Goal: Transaction & Acquisition: Subscribe to service/newsletter

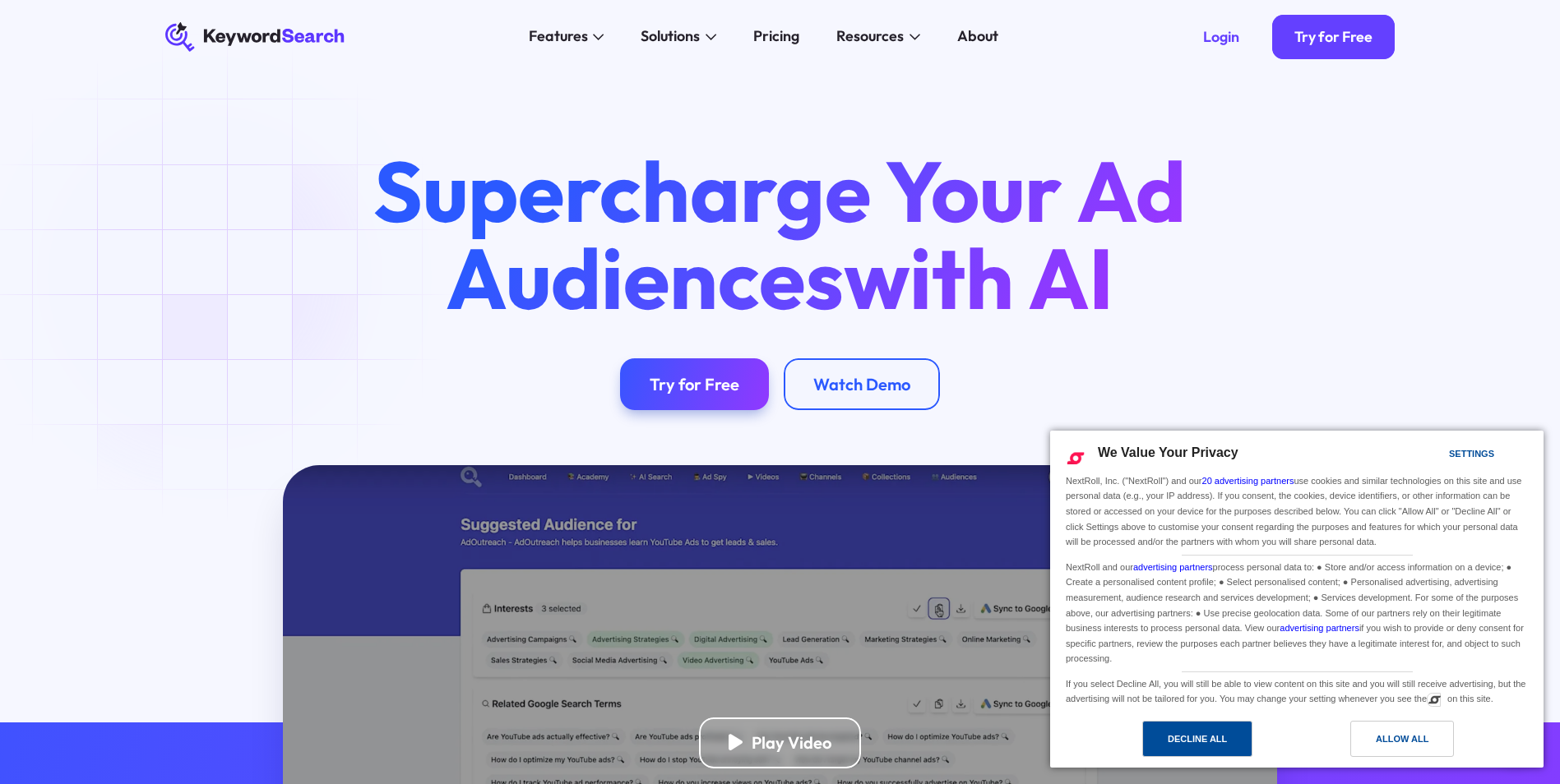
click at [1205, 739] on div "Decline All" at bounding box center [1197, 739] width 59 height 18
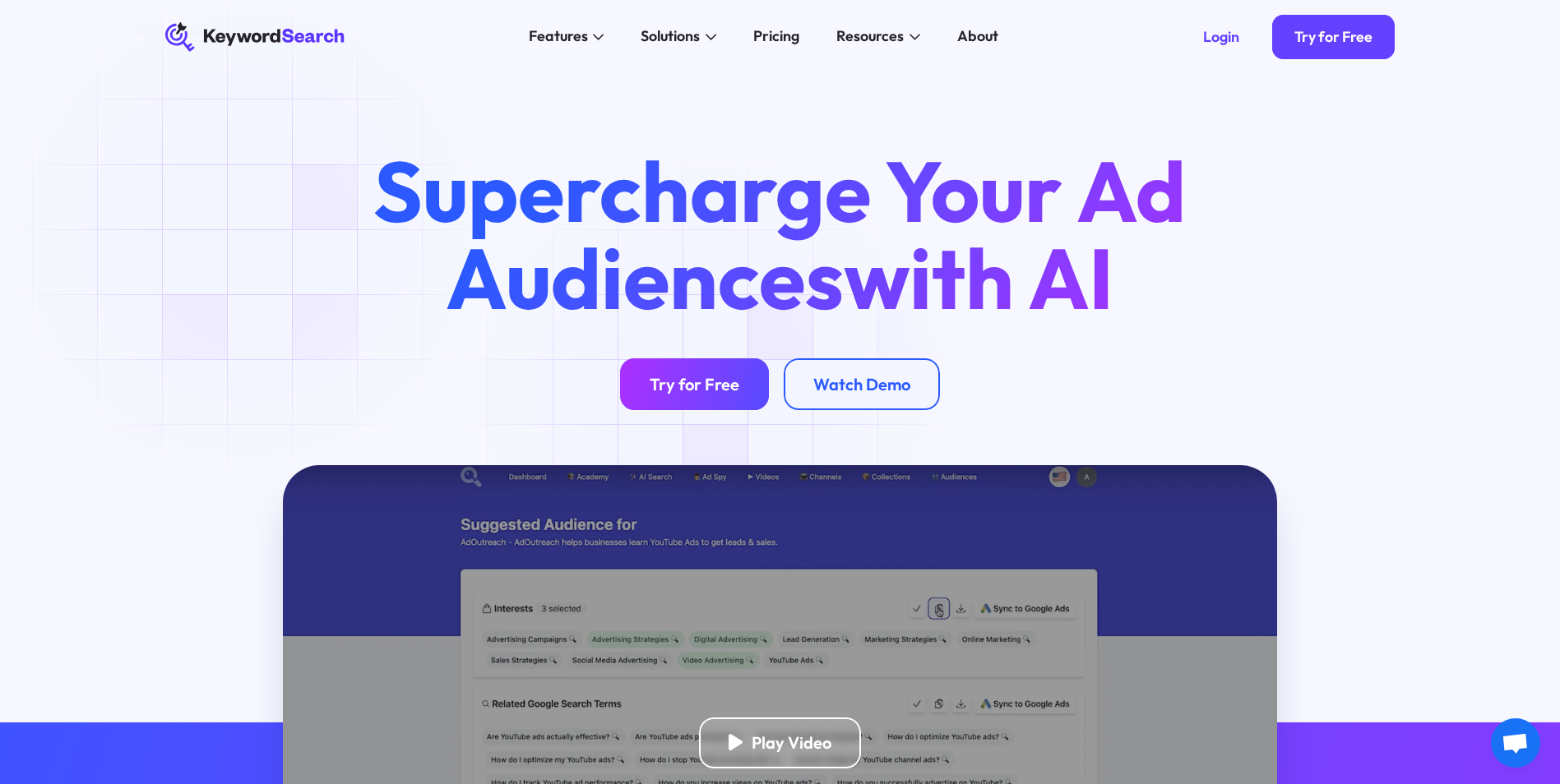
click at [711, 389] on div "Try for Free" at bounding box center [694, 384] width 90 height 20
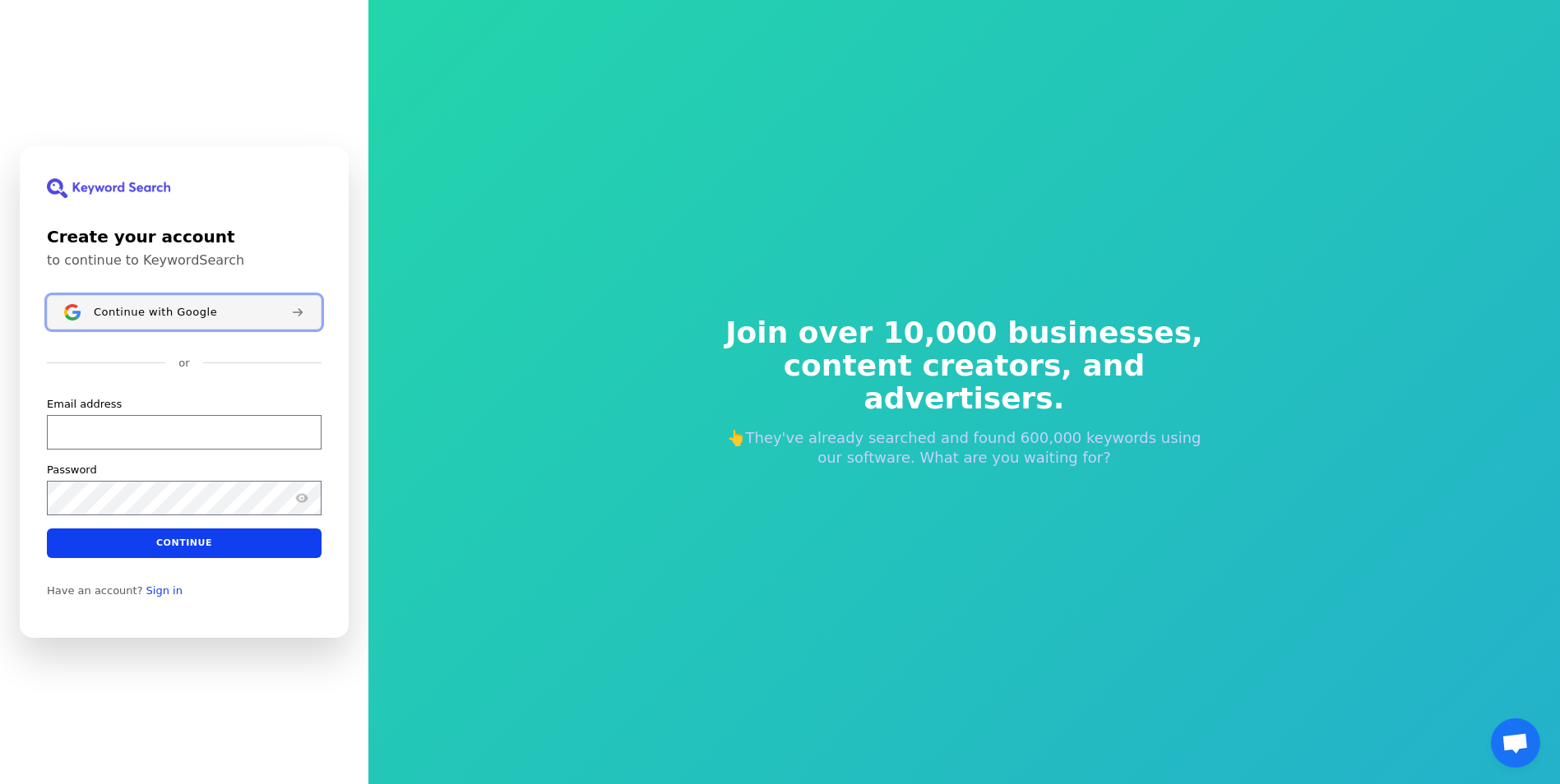
click at [206, 312] on span "Continue with Google" at bounding box center [156, 312] width 124 height 14
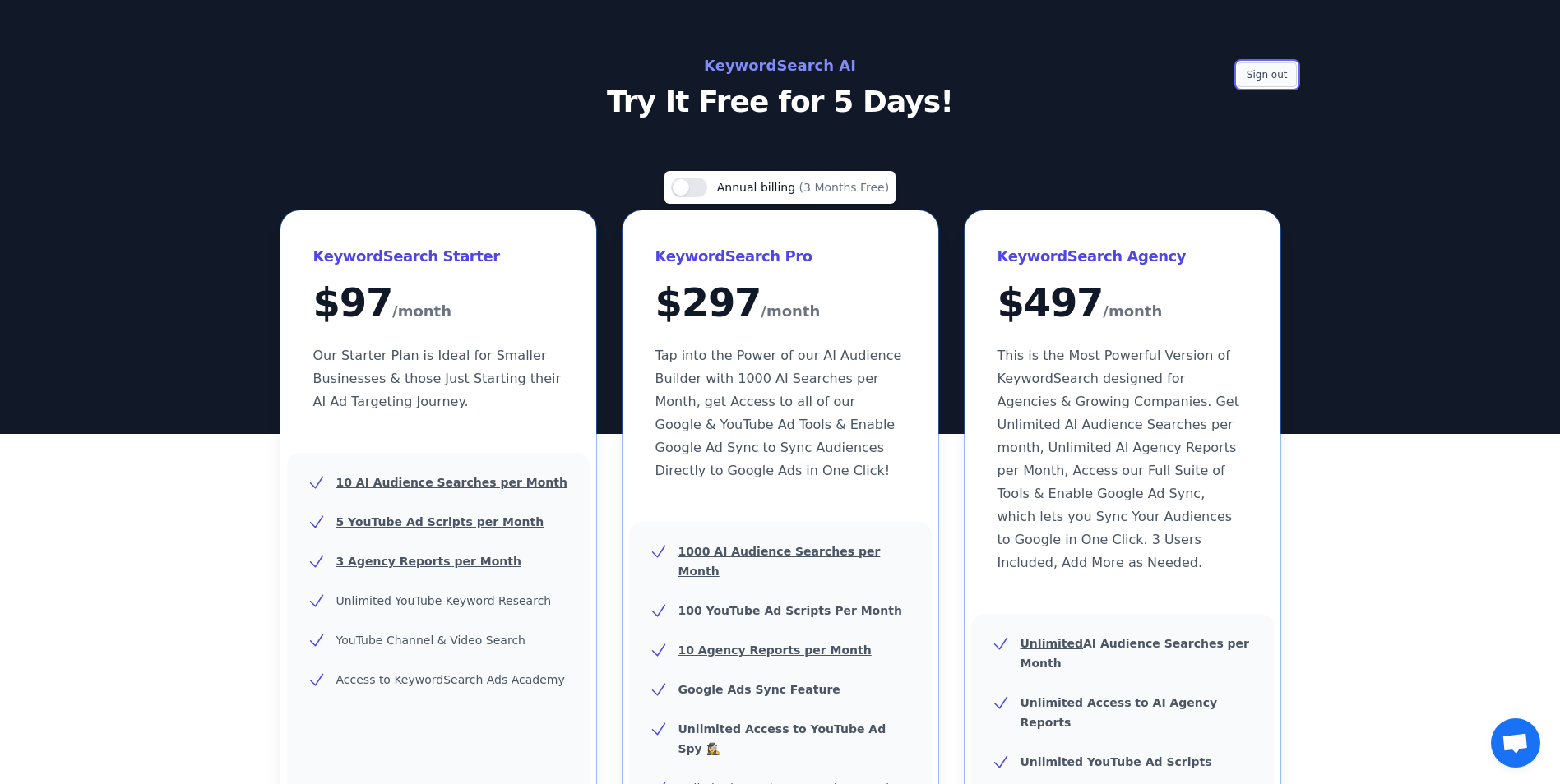
click at [1252, 75] on button "Sign out" at bounding box center [1267, 75] width 59 height 25
